Goal: Task Accomplishment & Management: Manage account settings

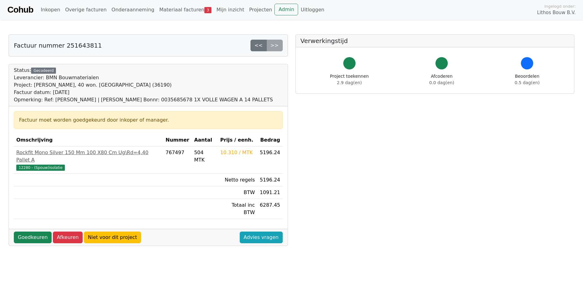
scroll to position [92, 0]
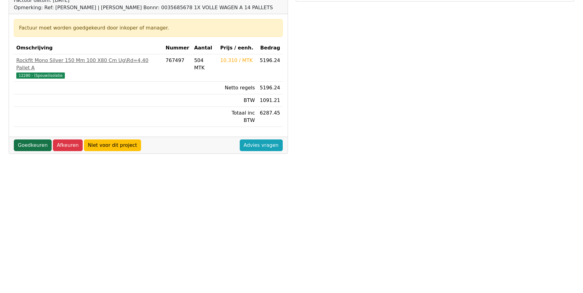
click at [33, 139] on link "Goedkeuren" at bounding box center [33, 145] width 38 height 12
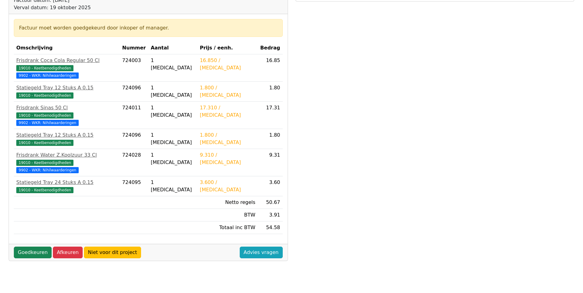
scroll to position [123, 0]
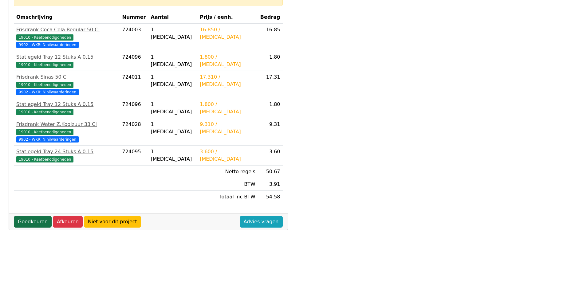
click at [40, 216] on link "Goedkeuren" at bounding box center [33, 222] width 38 height 12
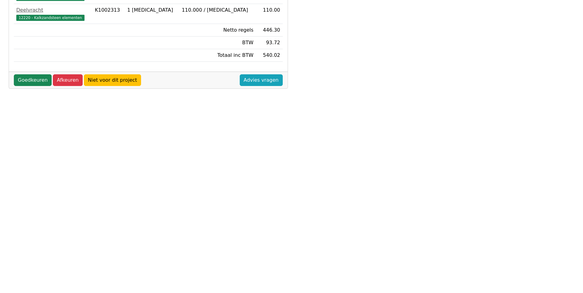
scroll to position [101, 0]
